Goal: Complete application form: Complete application form

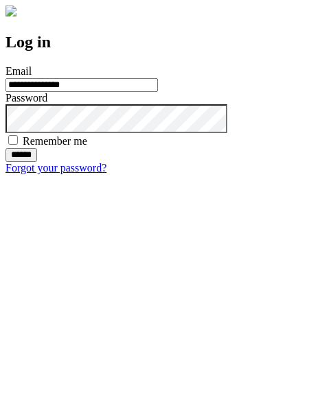
type input "**********"
click at [37, 162] on input "******" at bounding box center [21, 155] width 32 height 14
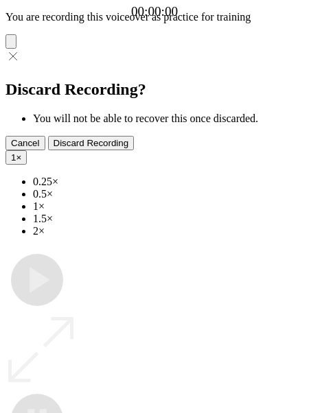
type input "**********"
